Goal: Task Accomplishment & Management: Manage account settings

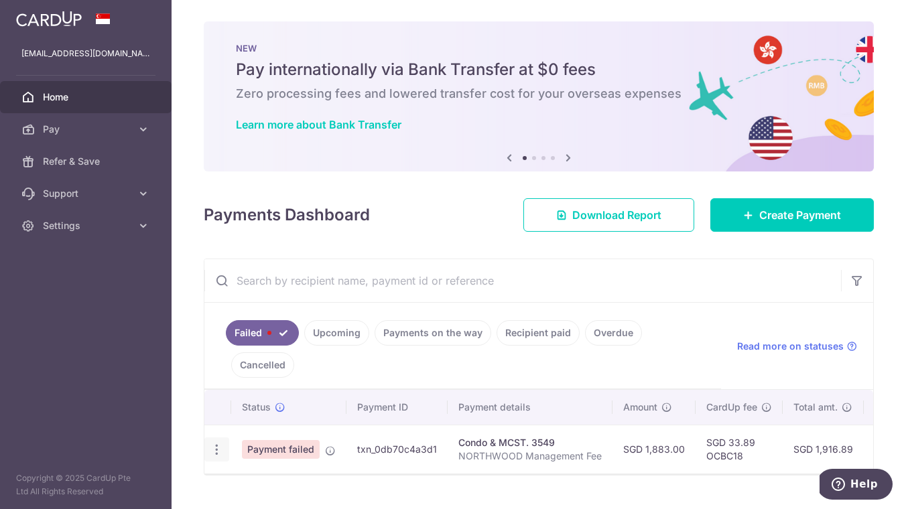
click at [219, 446] on icon "button" at bounding box center [217, 450] width 14 height 14
click at [285, 490] on span "Update payment" at bounding box center [288, 486] width 91 height 16
radio input "true"
type input "1,883.00"
type input "NORTHWOOD Management Fee"
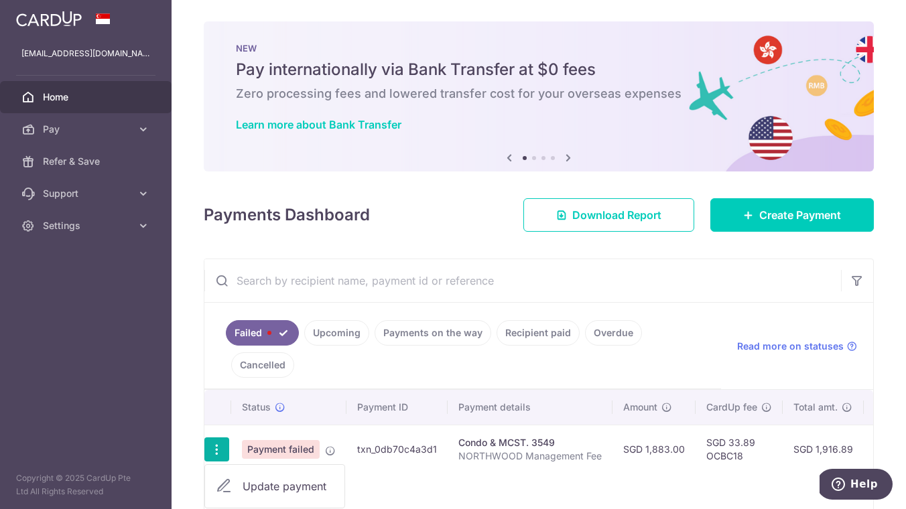
type input "OCBC18"
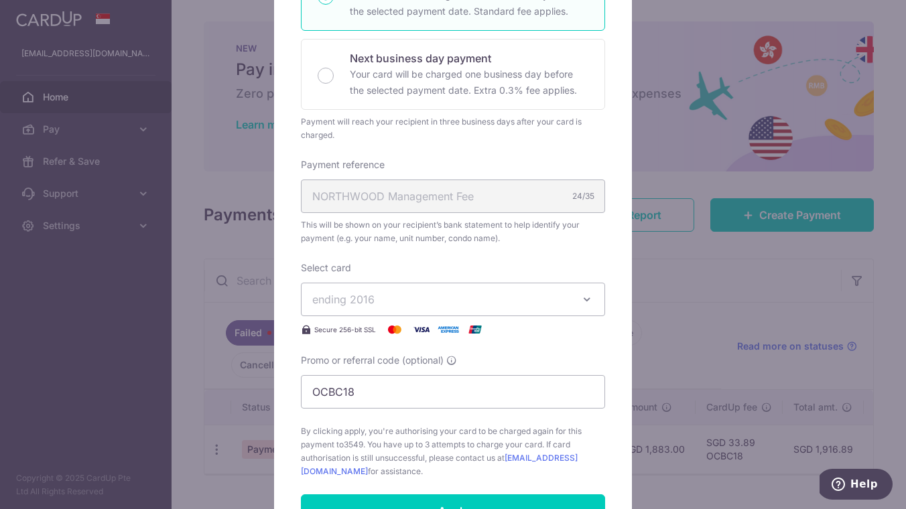
scroll to position [421, 0]
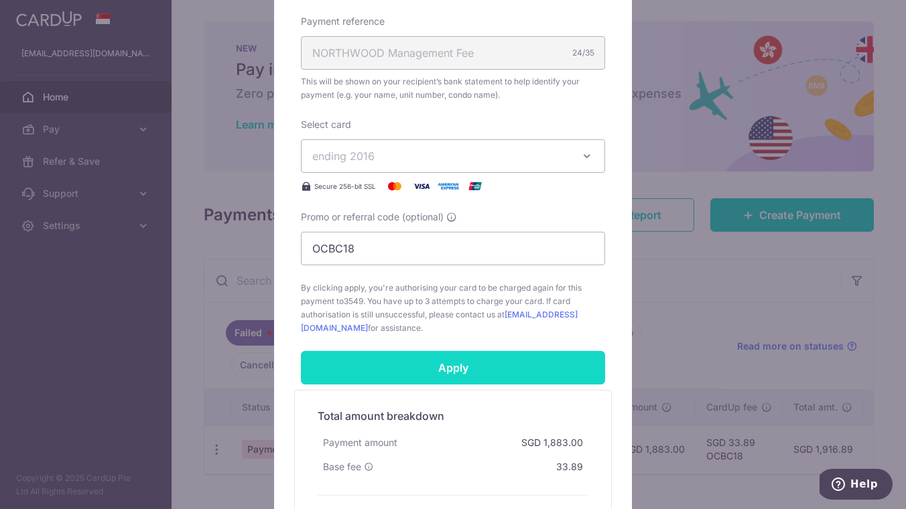
click at [437, 368] on input "Apply" at bounding box center [453, 367] width 304 height 33
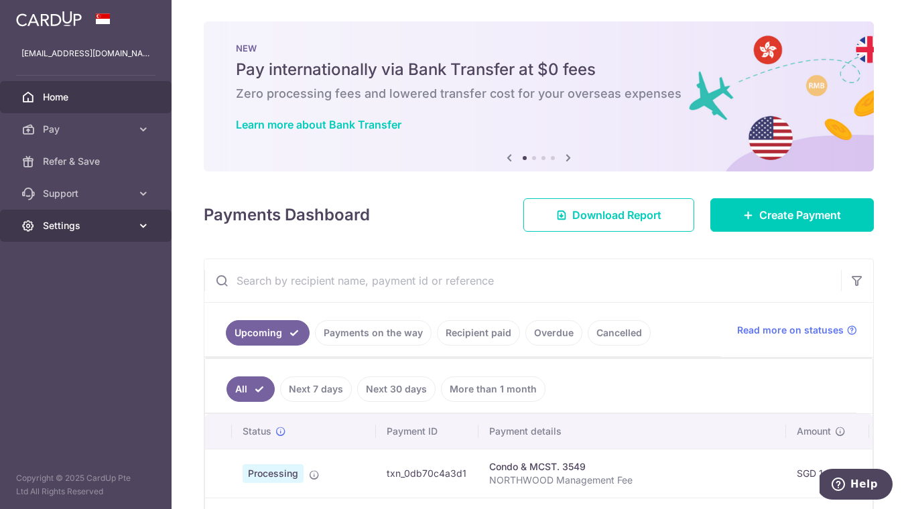
click at [144, 226] on icon at bounding box center [143, 225] width 13 height 13
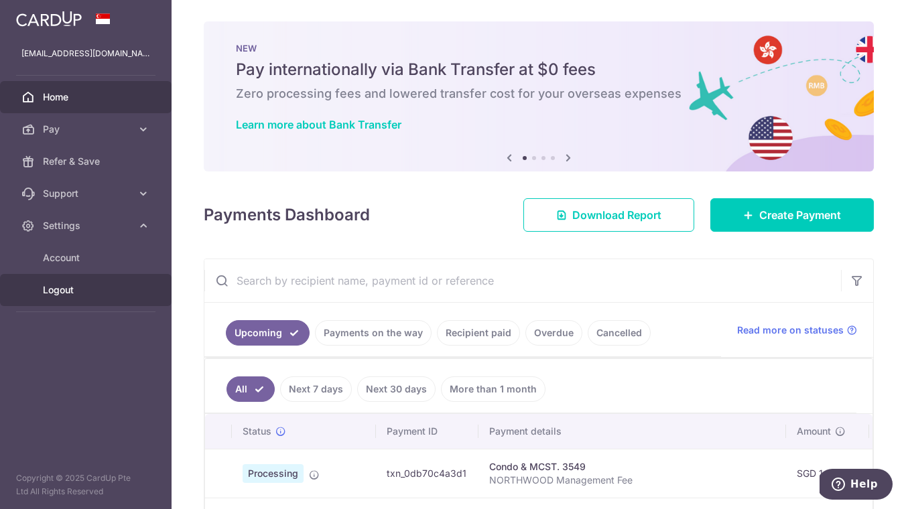
click at [41, 284] on link "Logout" at bounding box center [86, 290] width 172 height 32
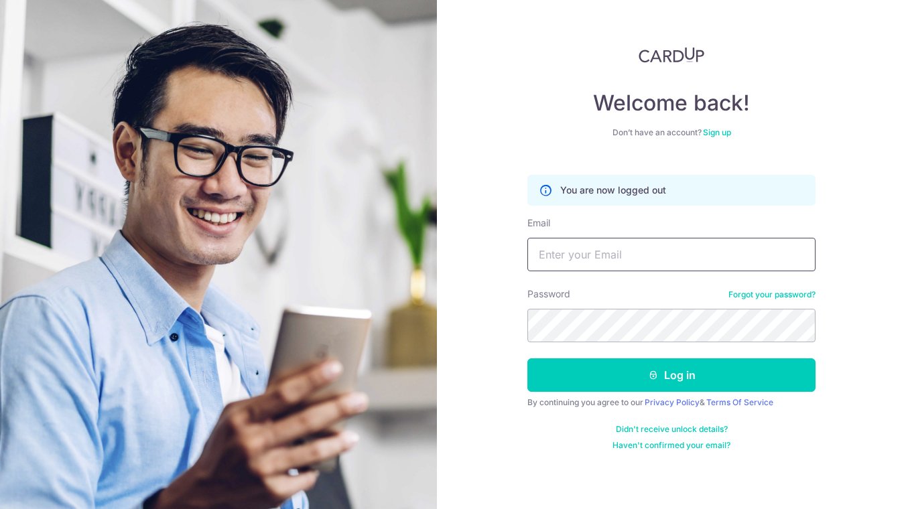
click at [602, 252] on input "Email" at bounding box center [671, 254] width 288 height 33
type input "[PERSON_NAME][EMAIL_ADDRESS][DOMAIN_NAME]"
click at [671, 375] on button "Log in" at bounding box center [671, 374] width 288 height 33
